Goal: Check status

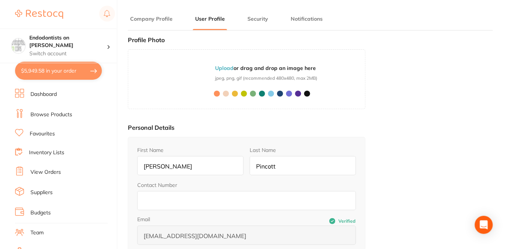
click at [59, 115] on link "Browse Products" at bounding box center [51, 115] width 42 height 8
